Goal: Information Seeking & Learning: Learn about a topic

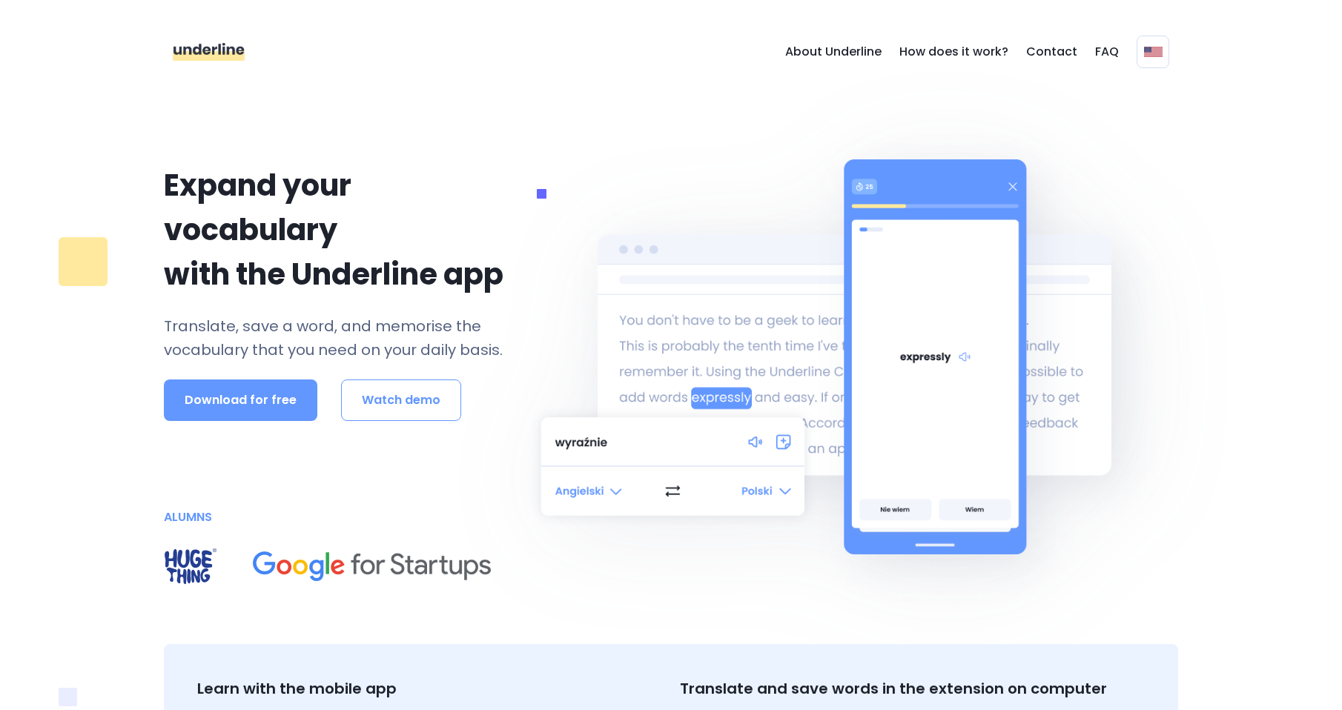
click at [319, 275] on p "with the Underline app" at bounding box center [341, 274] width 355 height 44
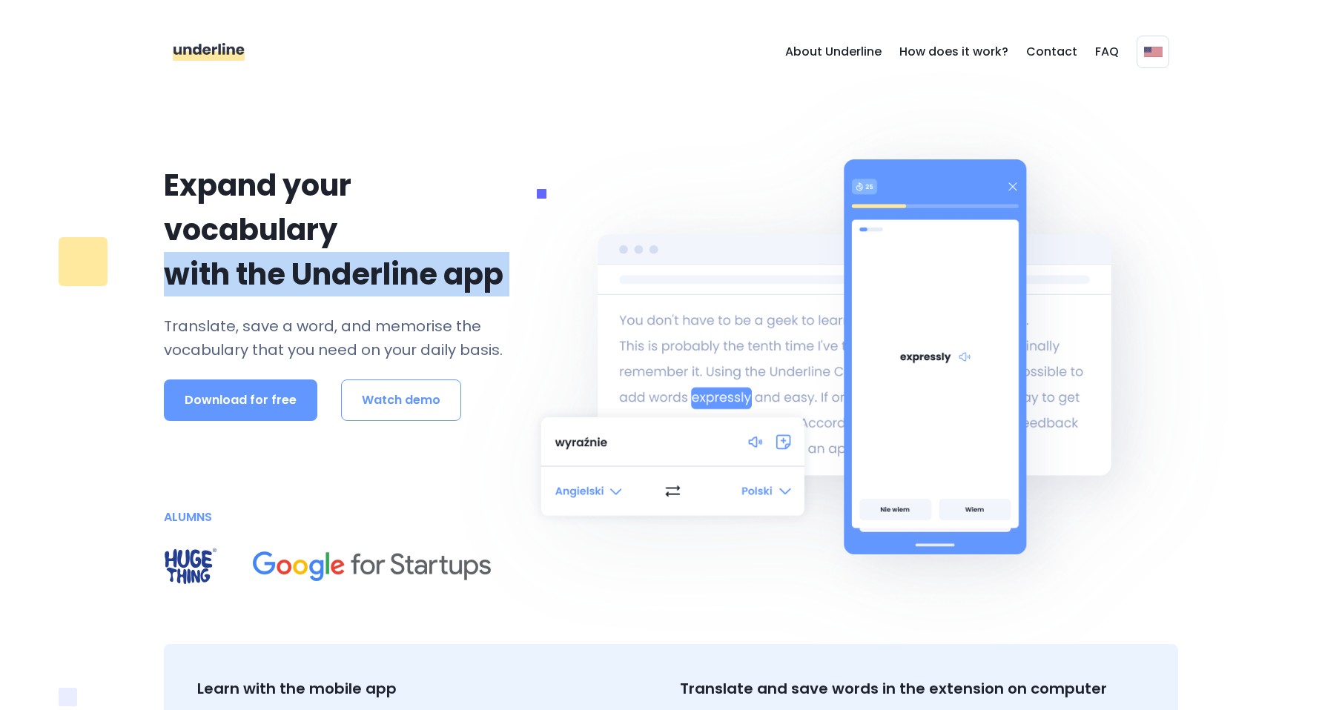
click at [319, 275] on p "with the Underline app" at bounding box center [341, 274] width 355 height 44
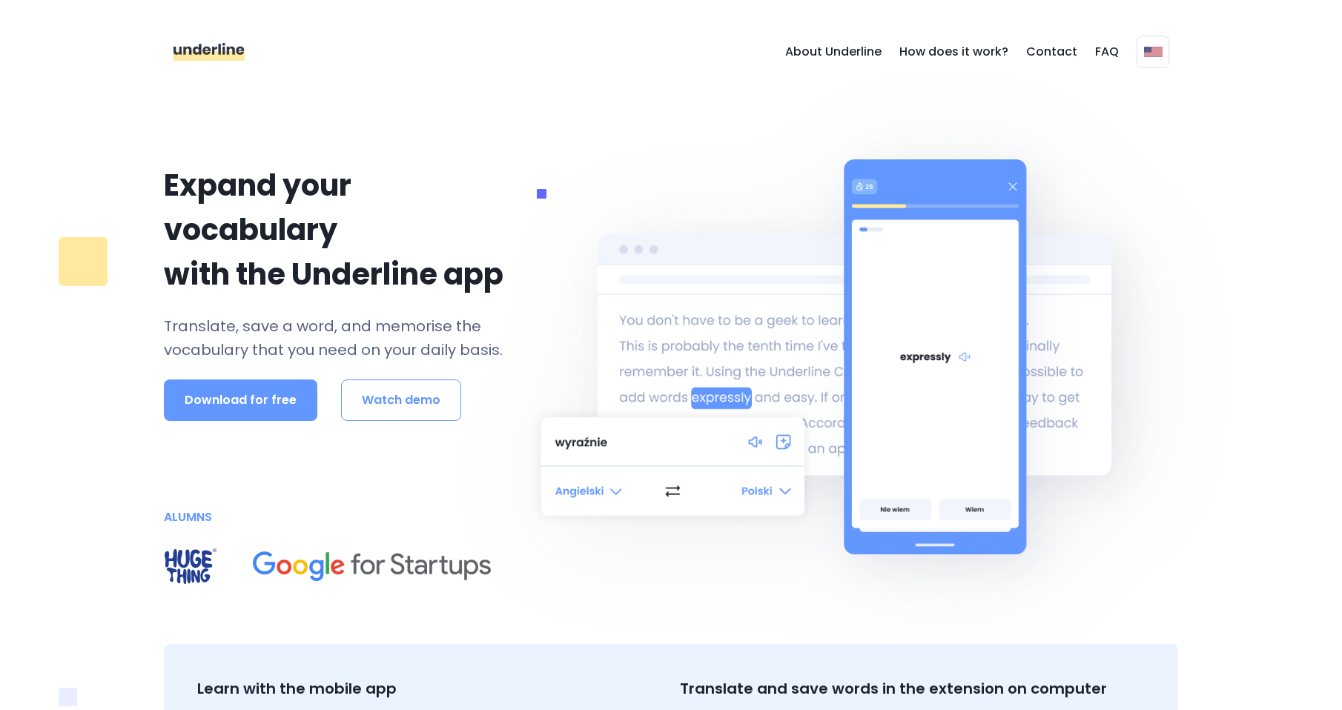
drag, startPoint x: 319, startPoint y: 275, endPoint x: 331, endPoint y: 334, distance: 59.8
click at [331, 334] on p "Translate, save a word, and memorise the vocabulary that you need on your daily…" at bounding box center [341, 337] width 355 height 47
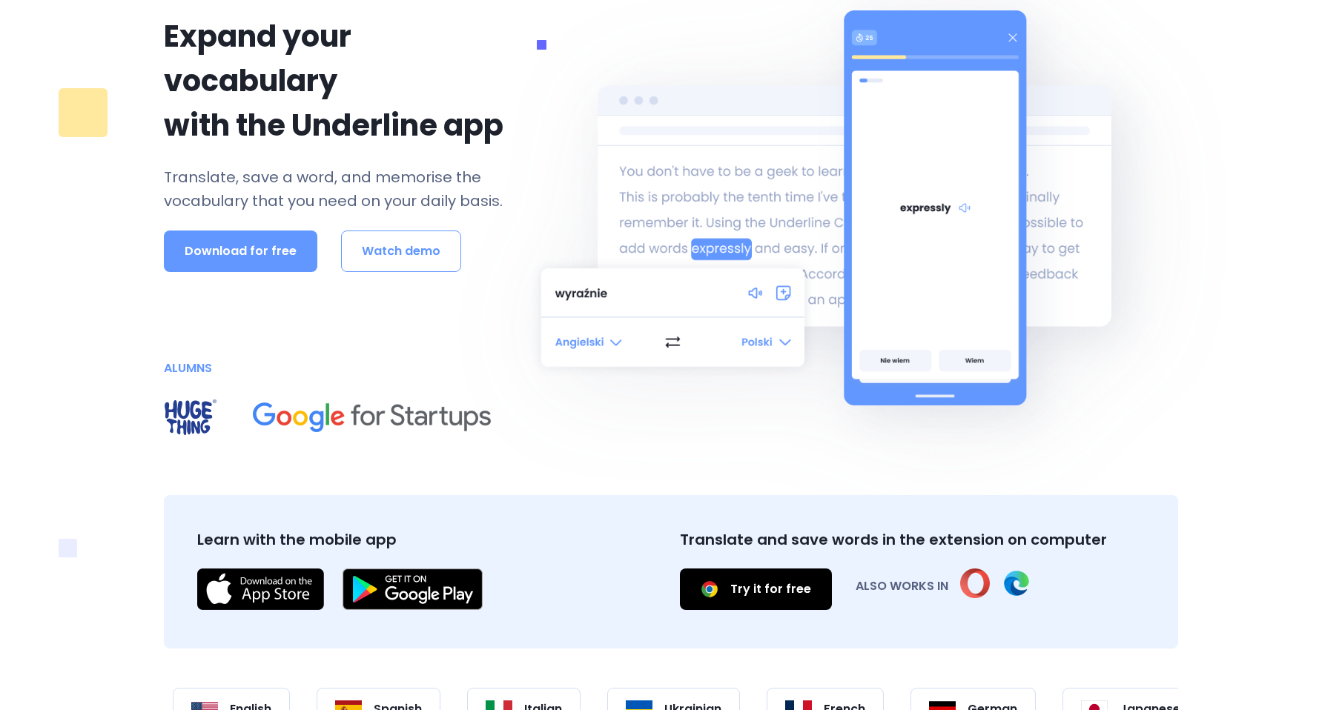
scroll to position [148, 0]
drag, startPoint x: 733, startPoint y: 535, endPoint x: 971, endPoint y: 524, distance: 238.2
click at [971, 524] on div "Translate and save words in the extension on computer Try it for free ALSO WORK…" at bounding box center [912, 572] width 483 height 105
drag, startPoint x: 971, startPoint y: 524, endPoint x: 985, endPoint y: 536, distance: 18.4
click at [985, 536] on p "Translate and save words in the extension on computer" at bounding box center [912, 540] width 465 height 22
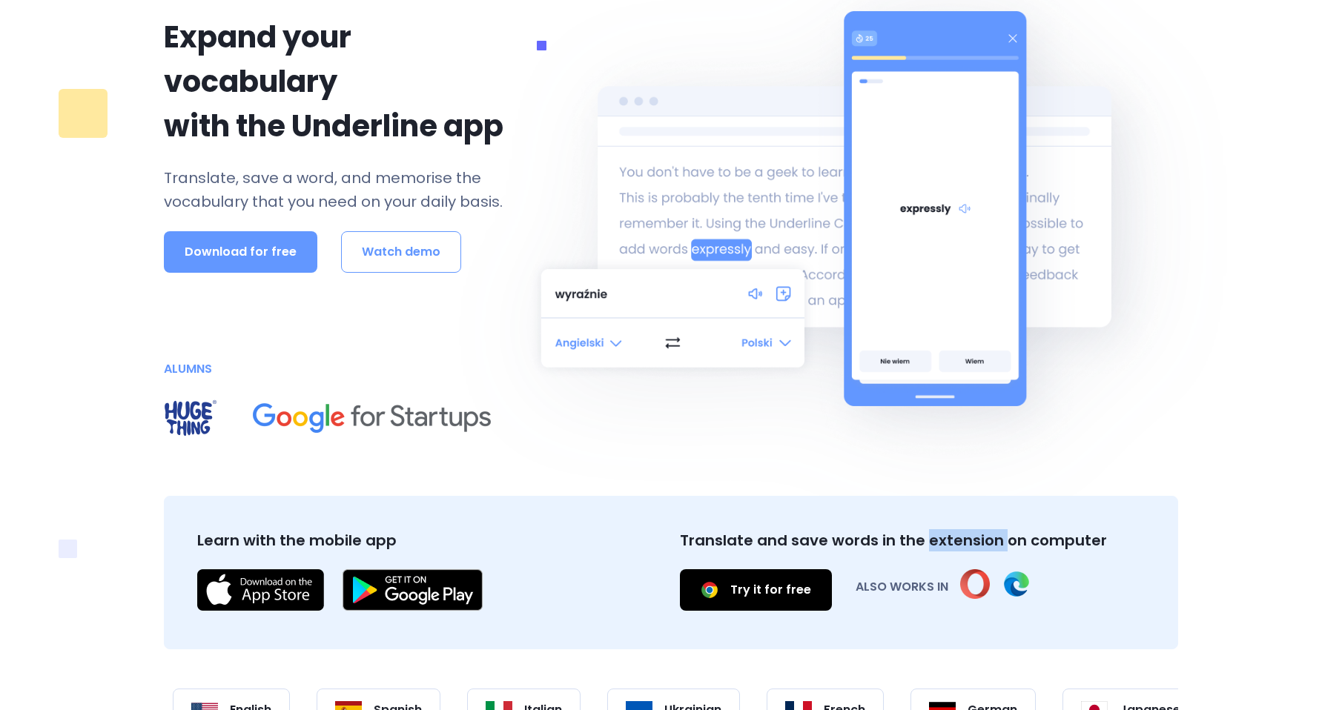
click at [985, 536] on p "Translate and save words in the extension on computer" at bounding box center [912, 540] width 465 height 22
drag, startPoint x: 985, startPoint y: 536, endPoint x: 942, endPoint y: 541, distance: 43.3
click at [942, 541] on p "Translate and save words in the extension on computer" at bounding box center [912, 540] width 465 height 22
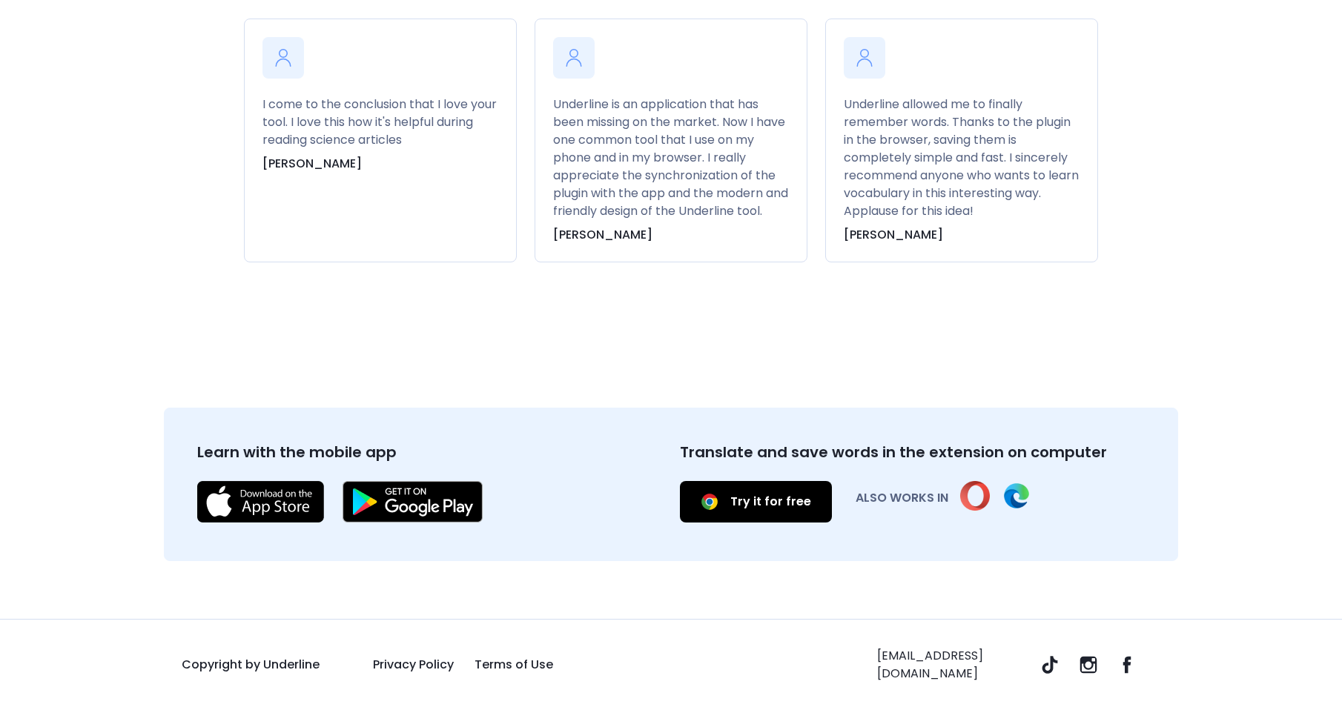
scroll to position [5209, 0]
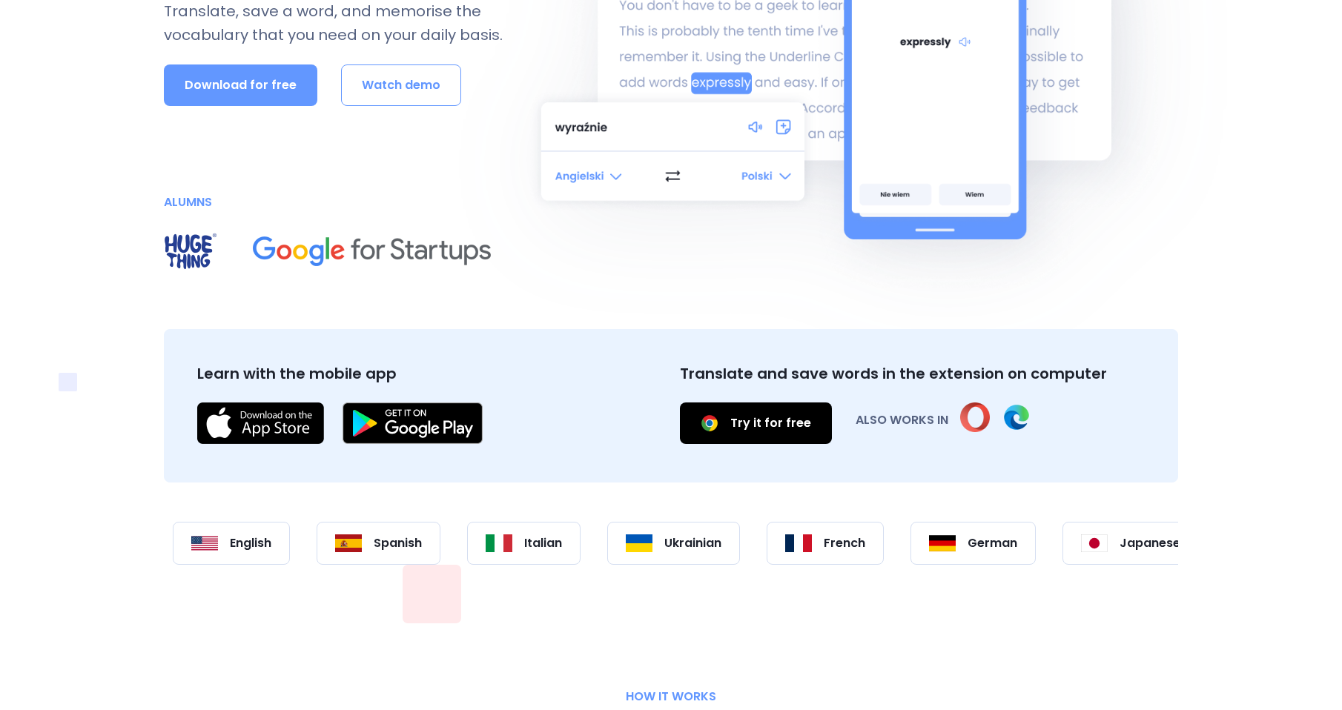
scroll to position [0, 0]
